Goal: Transaction & Acquisition: Purchase product/service

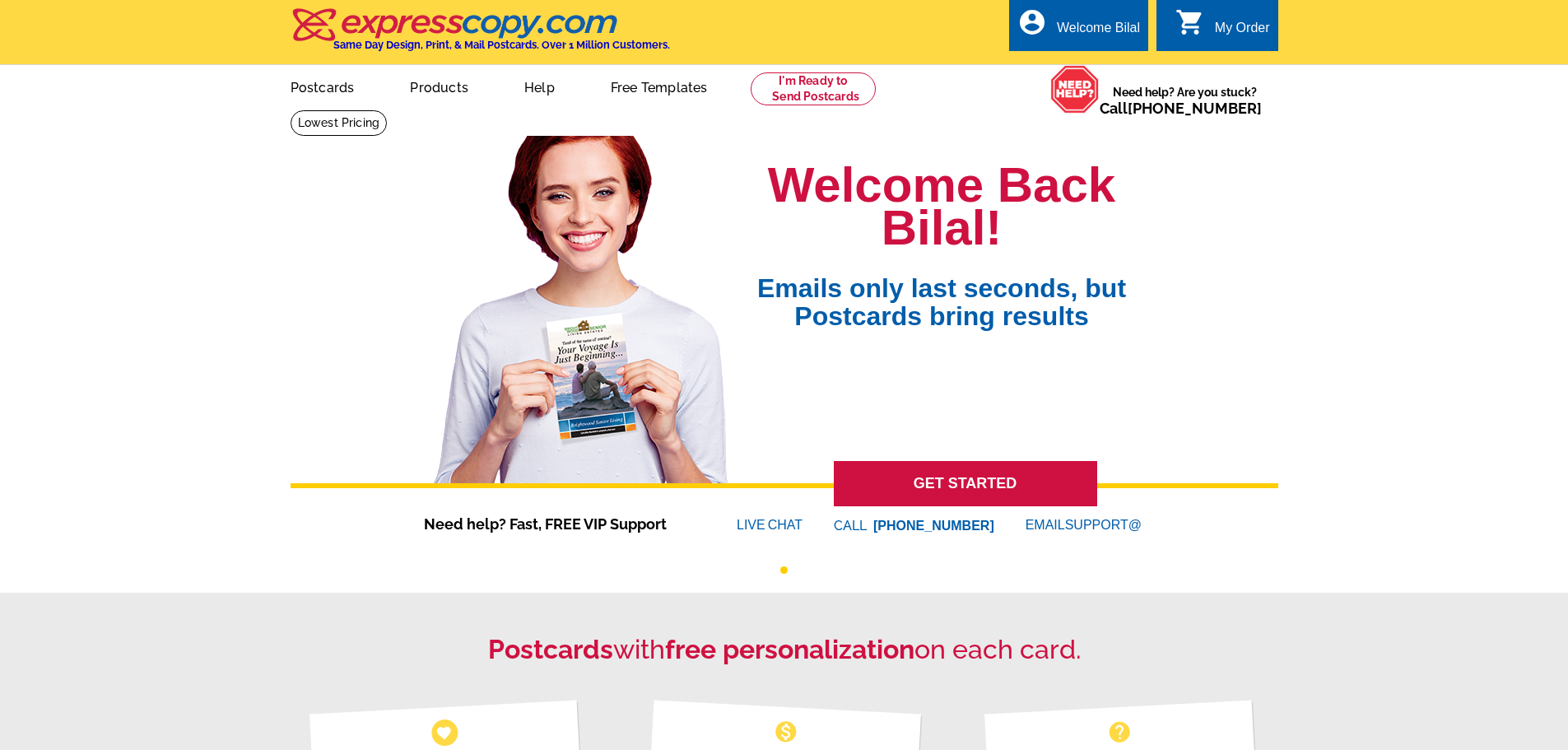
click at [1242, 23] on div "My Order" at bounding box center [1242, 32] width 55 height 23
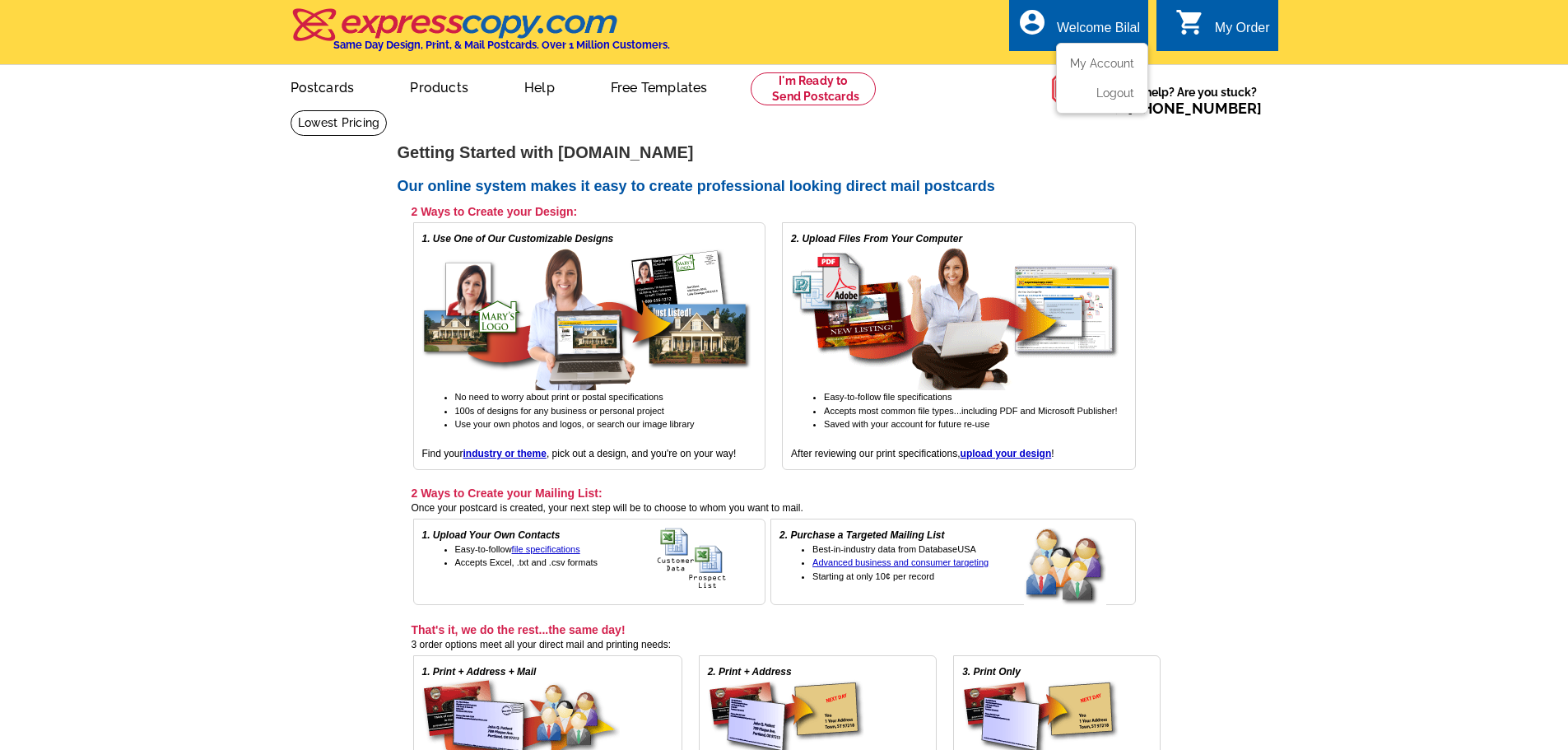
click at [1109, 25] on div "Welcome Bilal" at bounding box center [1098, 32] width 83 height 23
click at [1085, 51] on ul "My Account Logout" at bounding box center [1101, 78] width 92 height 71
click at [1085, 59] on link "My Account" at bounding box center [1098, 63] width 71 height 15
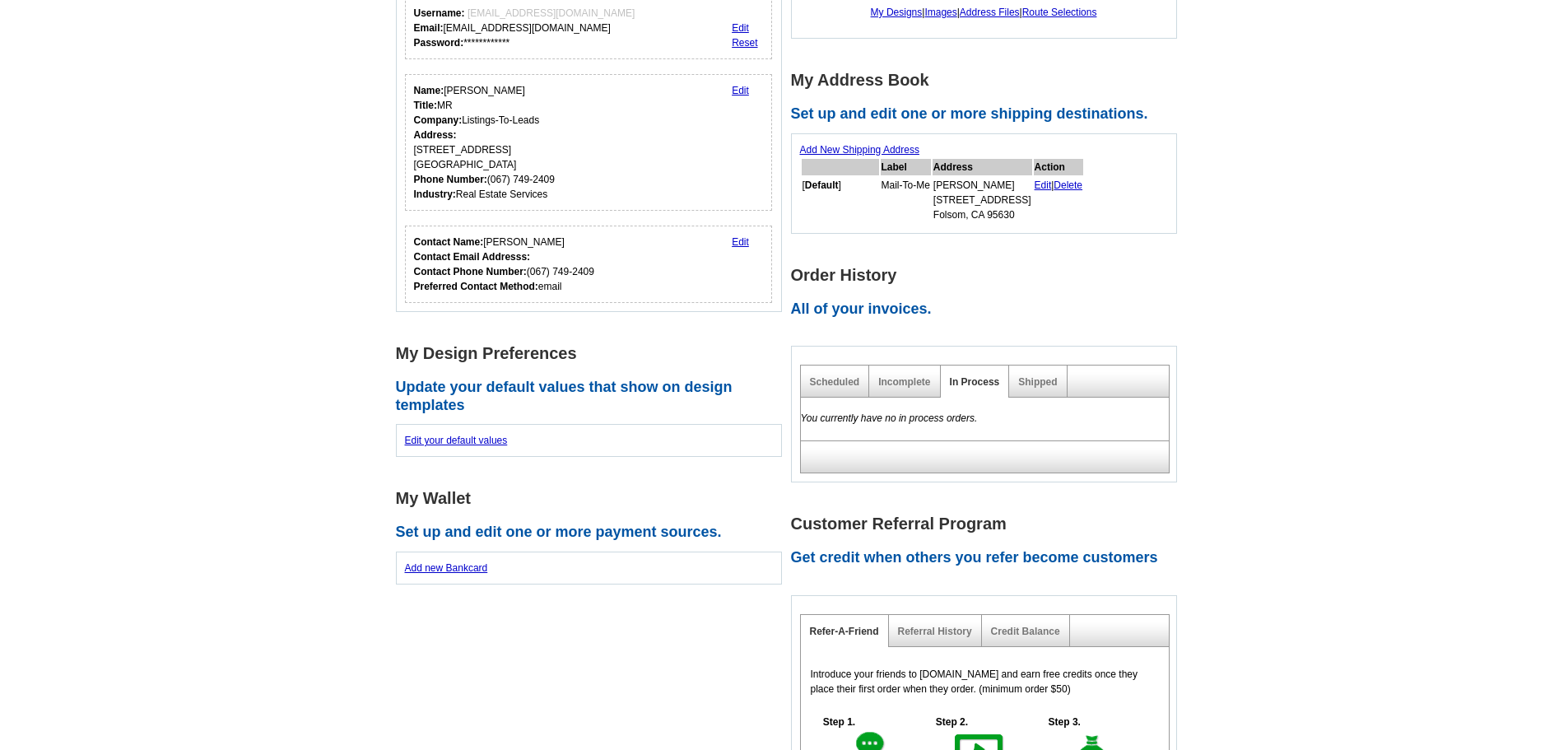
scroll to position [247, 0]
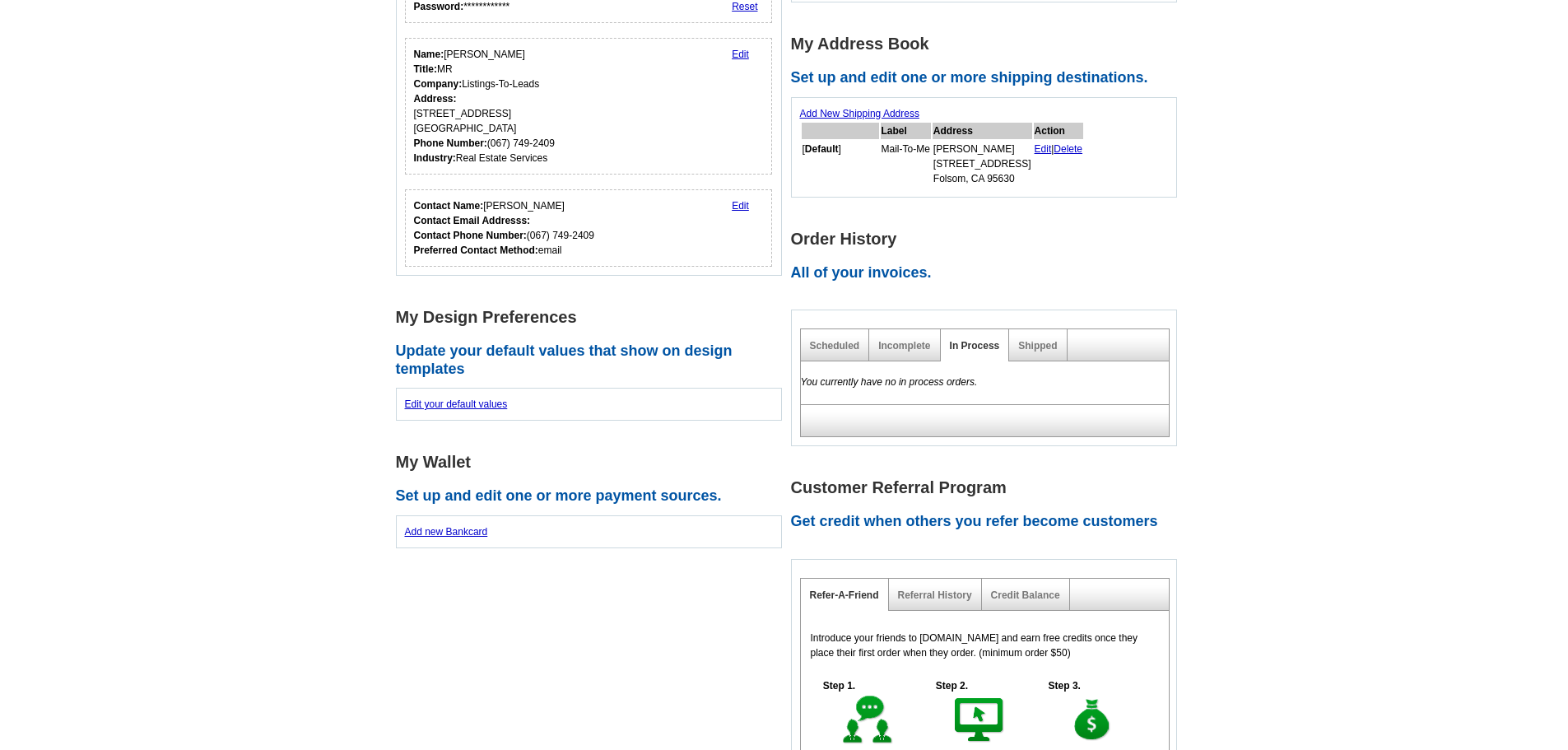
click at [821, 279] on h2 "All of your invoices." at bounding box center [988, 273] width 395 height 18
click at [960, 359] on div "In Process" at bounding box center [975, 345] width 69 height 32
click at [1032, 347] on link "Shipped" at bounding box center [1037, 346] width 39 height 12
click at [910, 350] on link "Incomplete" at bounding box center [904, 346] width 51 height 12
click at [857, 350] on link "Scheduled" at bounding box center [835, 346] width 50 height 12
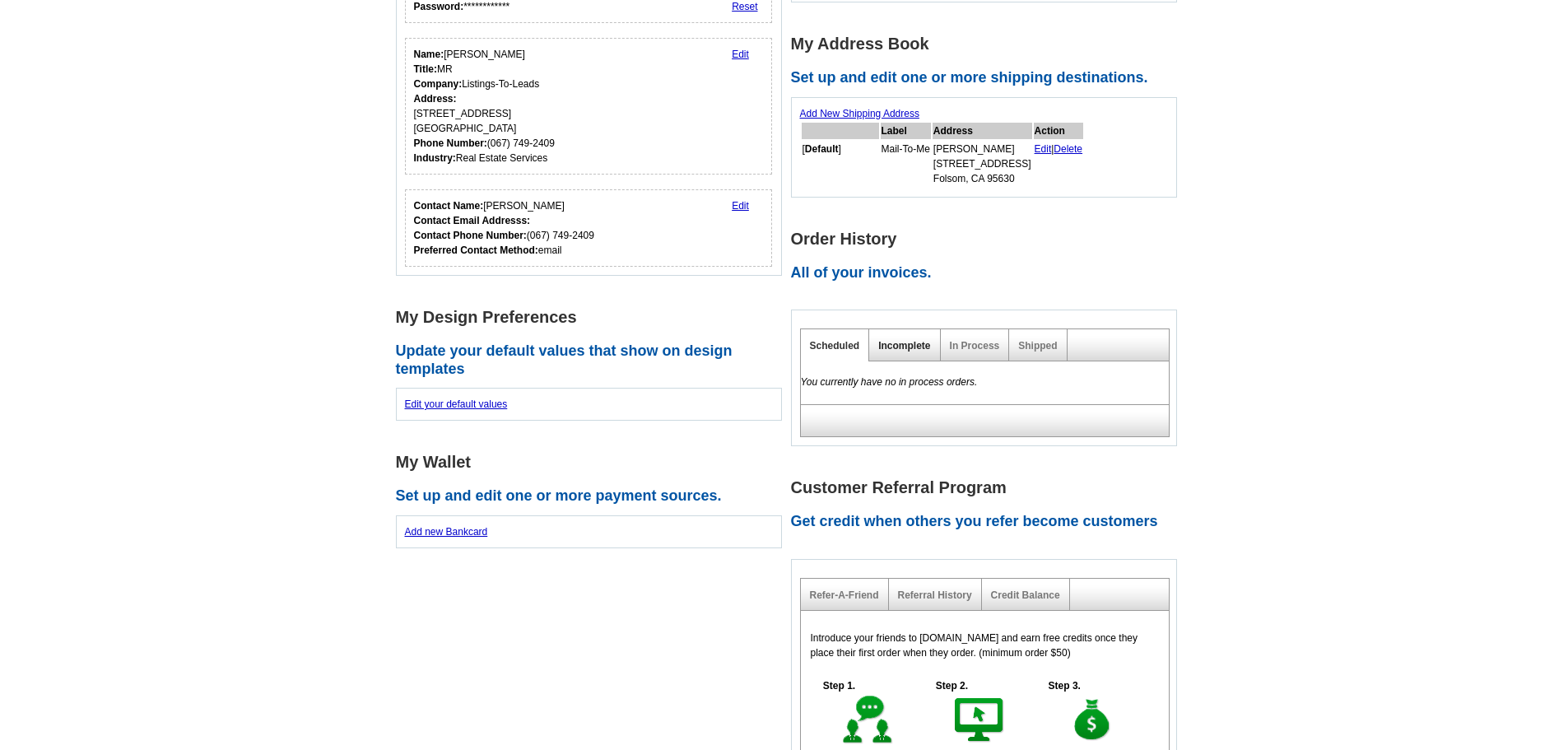
click at [884, 345] on link "Incomplete" at bounding box center [904, 346] width 51 height 12
click at [953, 345] on link "In Process" at bounding box center [974, 346] width 50 height 12
click at [910, 345] on link "Incomplete" at bounding box center [904, 346] width 51 height 12
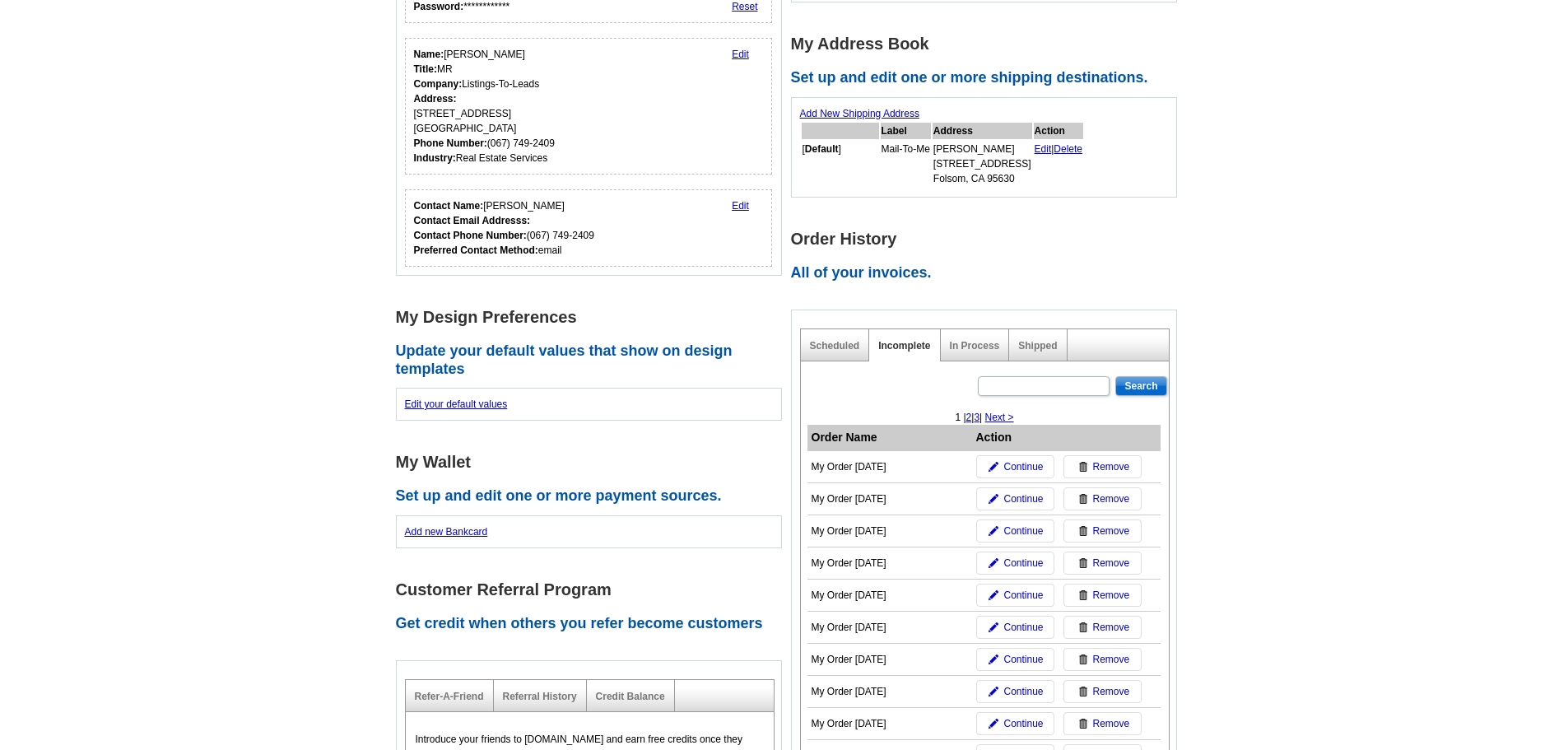
drag, startPoint x: 825, startPoint y: 465, endPoint x: 892, endPoint y: 467, distance: 67.0
click at [892, 467] on div "My Order [DATE]" at bounding box center [889, 467] width 156 height 15
drag, startPoint x: 913, startPoint y: 498, endPoint x: 846, endPoint y: 496, distance: 67.0
click at [846, 496] on div "My Order 2025-09-29" at bounding box center [889, 499] width 156 height 15
click at [922, 483] on td "My Order [DATE]" at bounding box center [889, 467] width 164 height 32
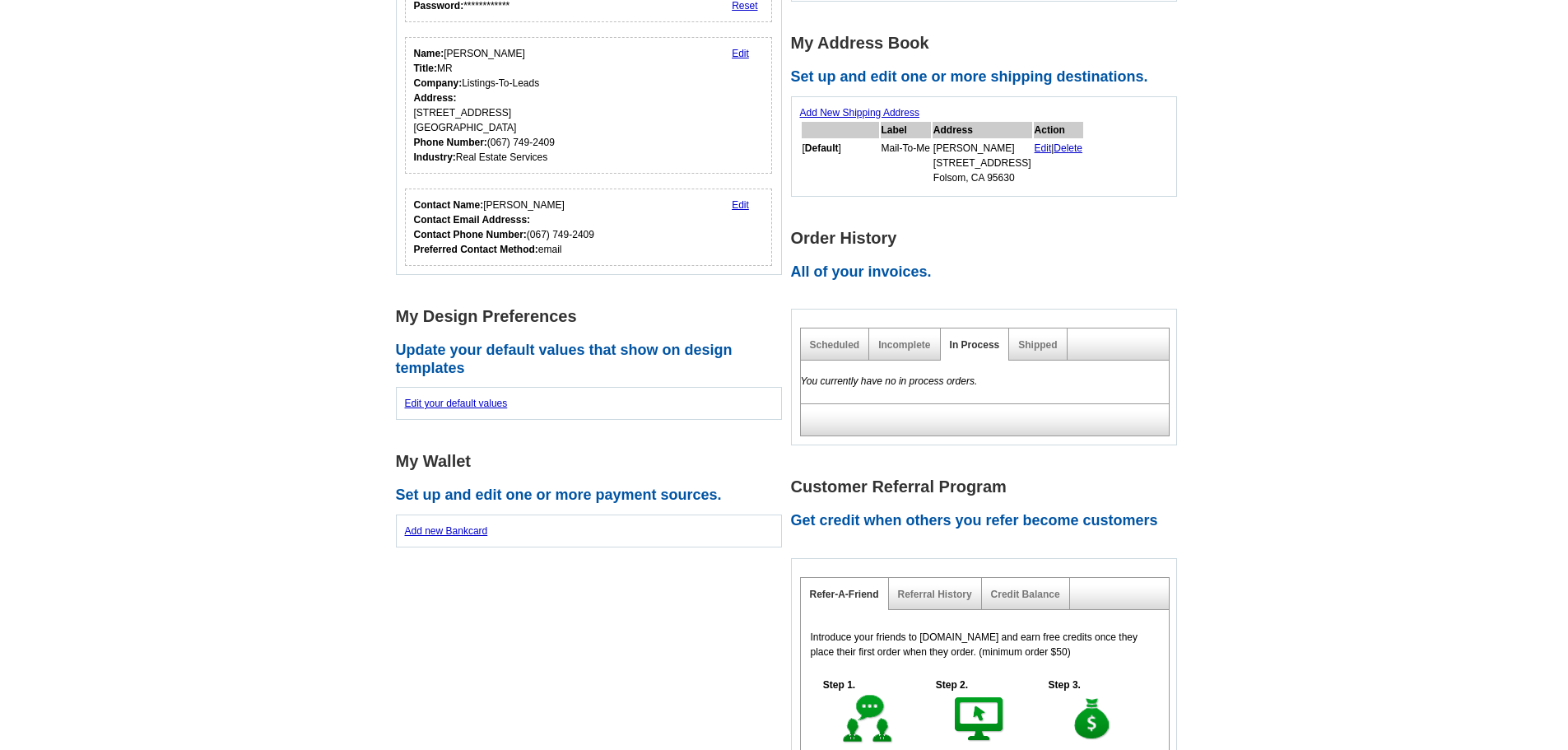
scroll to position [247, 0]
click at [885, 347] on link "Incomplete" at bounding box center [904, 346] width 51 height 12
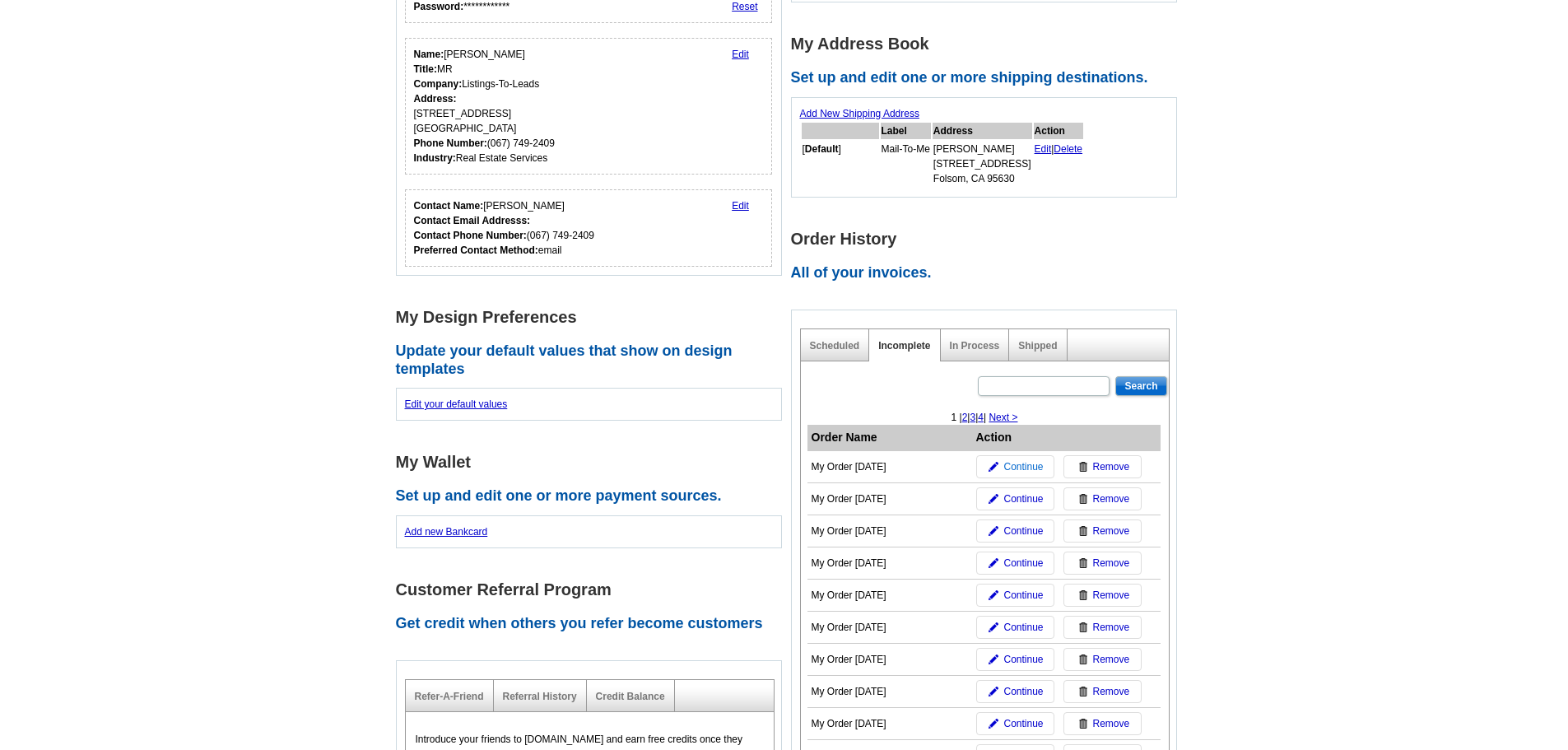
click at [1026, 465] on span "Continue" at bounding box center [1023, 467] width 40 height 15
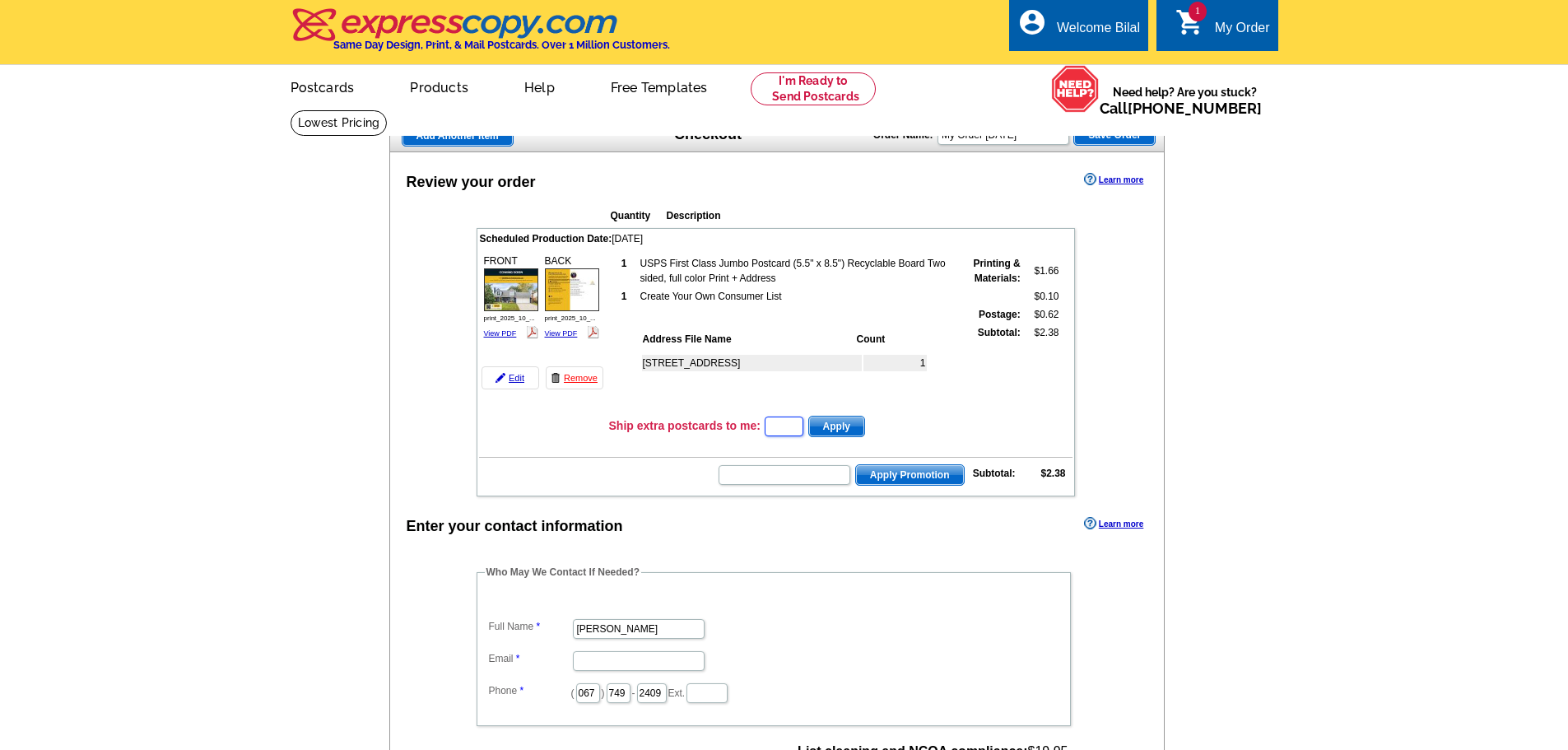
click at [782, 431] on input "text" at bounding box center [784, 426] width 39 height 20
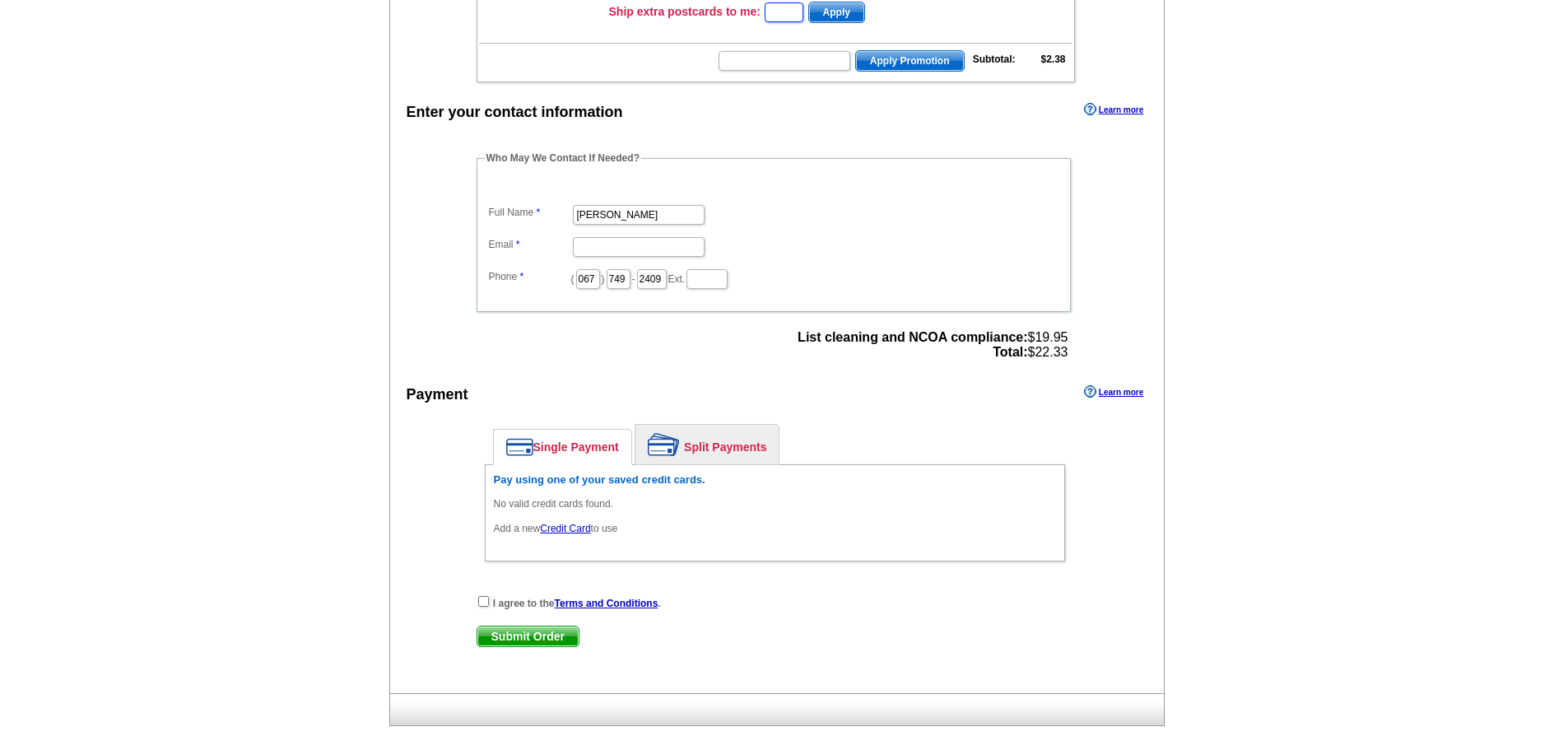
scroll to position [411, 0]
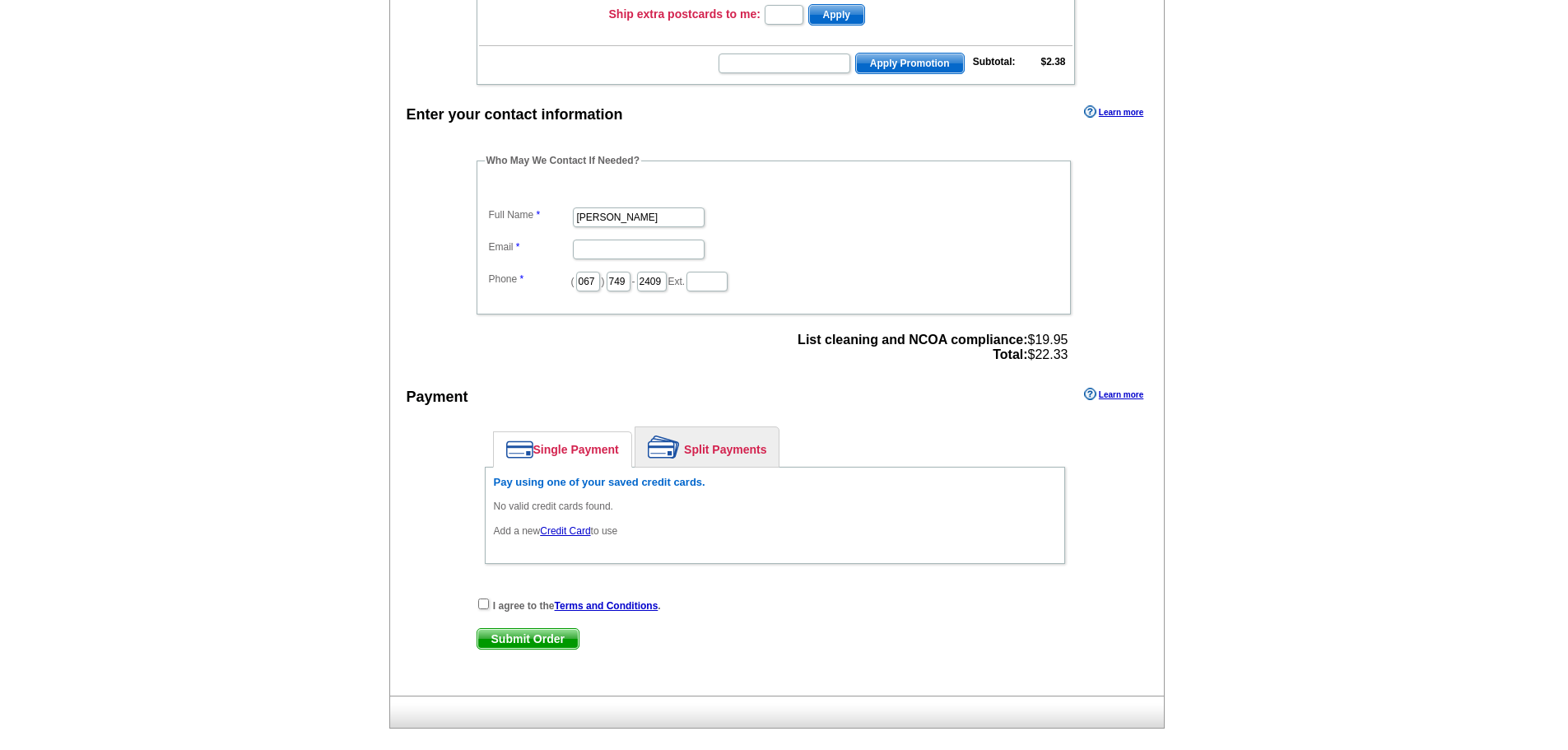
click at [213, 674] on main "Add Another Item Checkout Order Name: My Order [DATE] Save Order Review your or…" at bounding box center [784, 228] width 1568 height 1060
